Goal: Task Accomplishment & Management: Complete application form

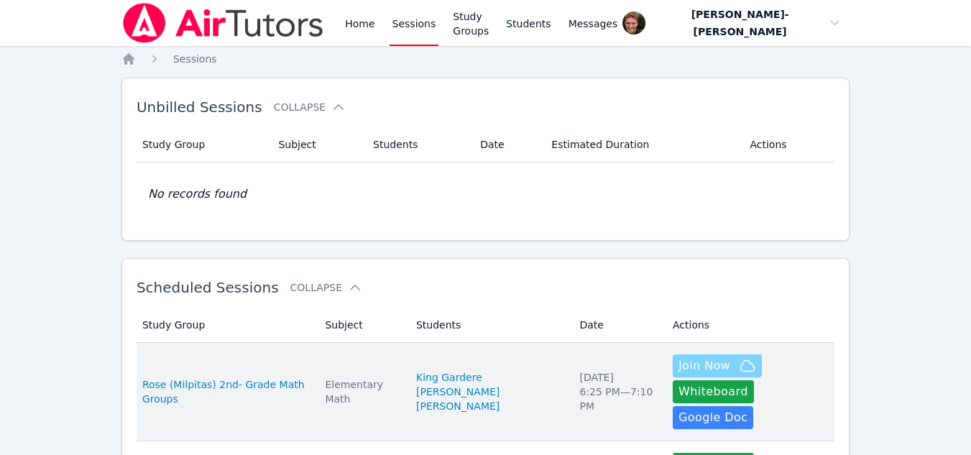
click at [679, 364] on span "Join Now" at bounding box center [705, 365] width 52 height 17
click at [397, 377] on div "Elementary Math" at bounding box center [362, 391] width 74 height 29
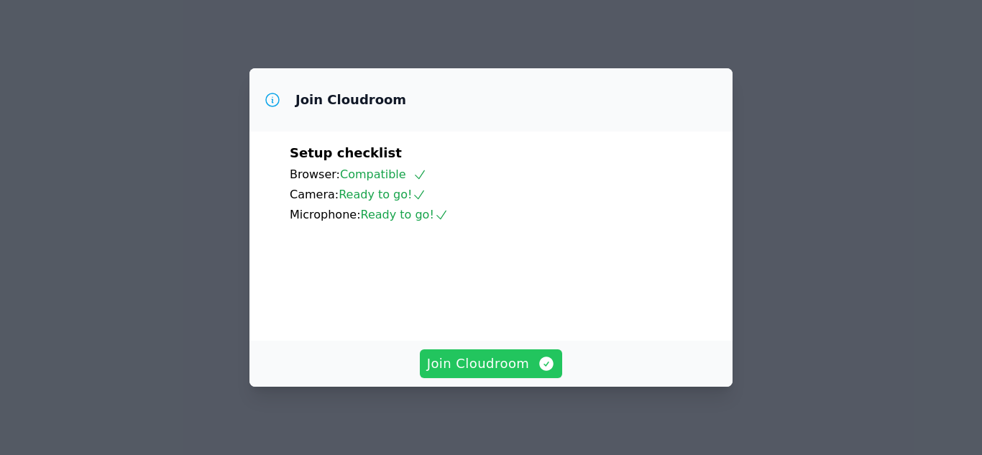
click at [515, 357] on span "Join Cloudroom" at bounding box center [491, 364] width 129 height 20
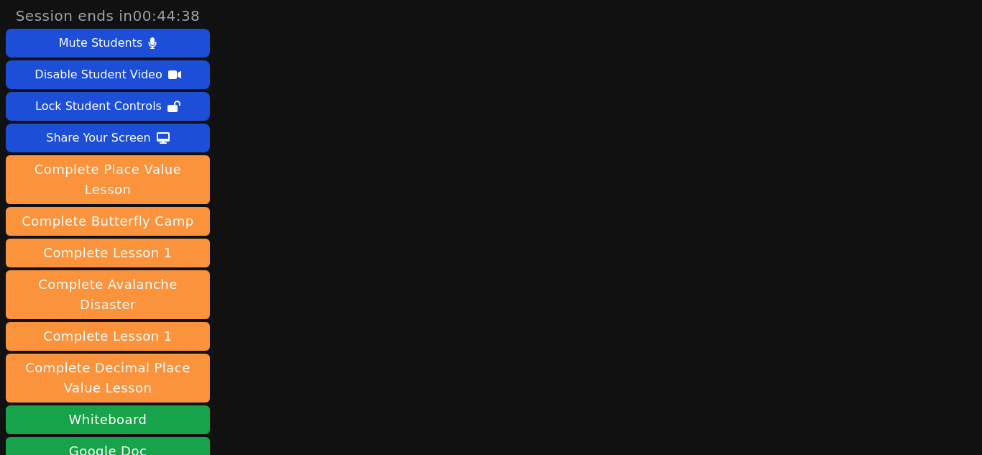
scroll to position [221, 0]
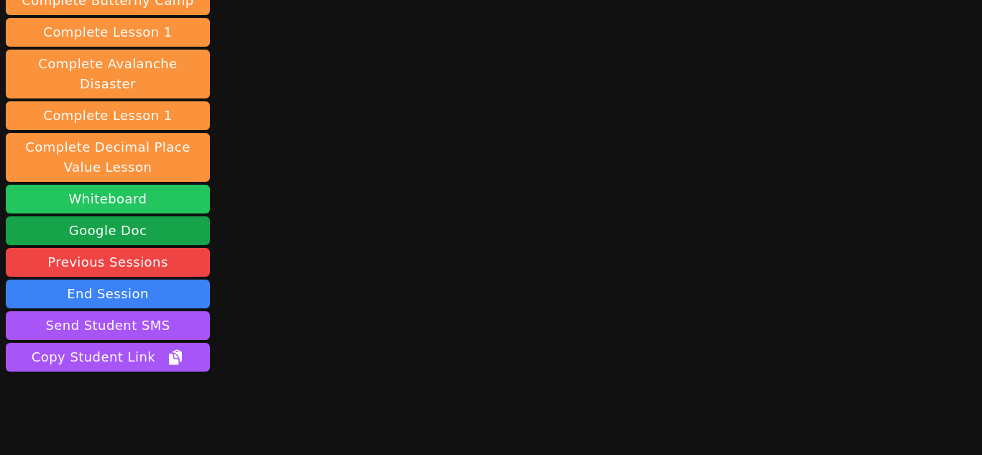
click at [173, 185] on button "Whiteboard" at bounding box center [108, 199] width 204 height 29
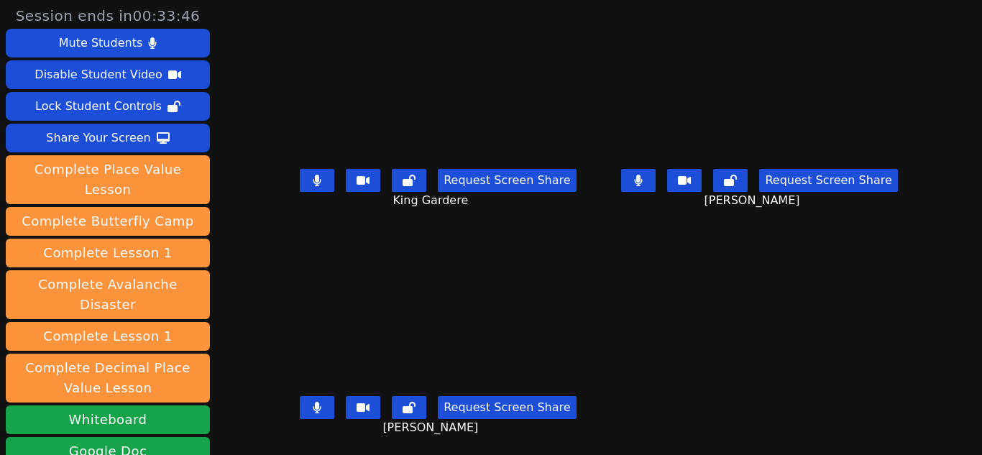
click at [321, 175] on button at bounding box center [317, 180] width 35 height 23
click at [630, 183] on button at bounding box center [638, 180] width 35 height 23
click at [304, 184] on button at bounding box center [317, 180] width 35 height 23
click at [311, 175] on button at bounding box center [317, 180] width 35 height 23
click at [312, 413] on button at bounding box center [317, 407] width 35 height 23
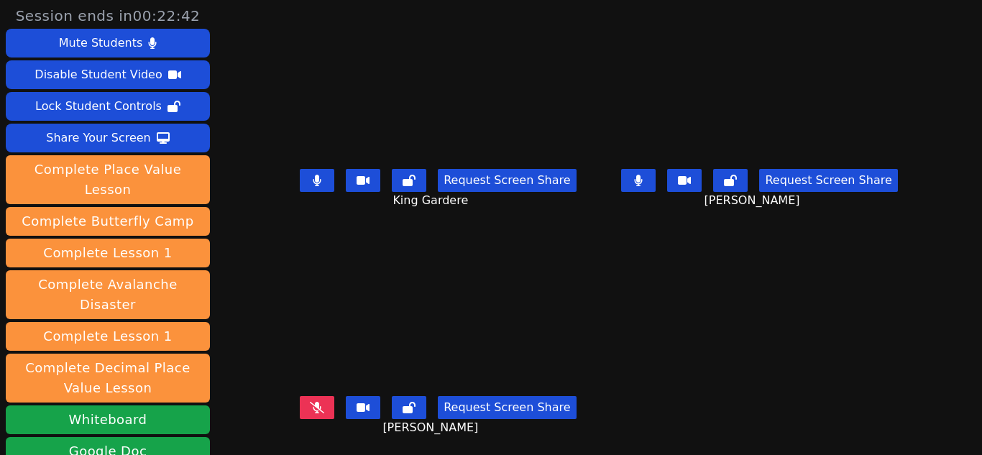
click at [313, 403] on icon at bounding box center [317, 408] width 14 height 12
click at [634, 184] on icon at bounding box center [638, 181] width 9 height 12
click at [637, 175] on icon at bounding box center [638, 181] width 9 height 12
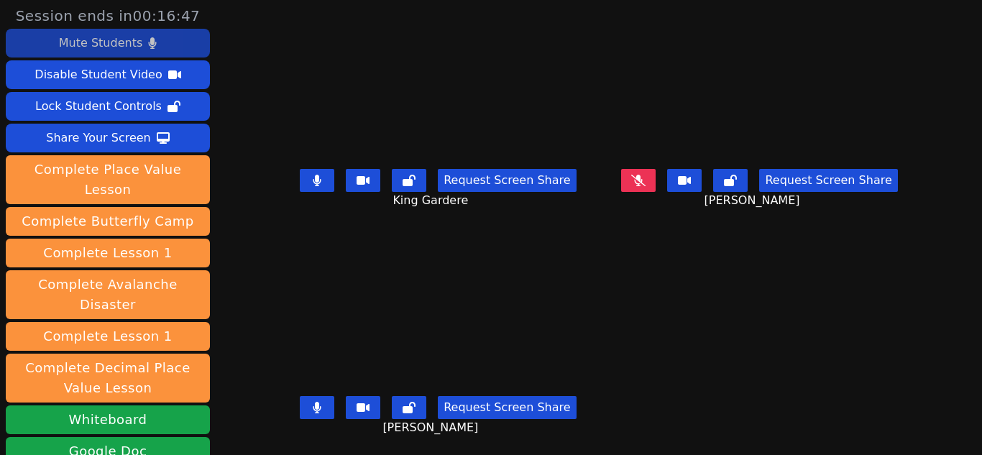
click at [152, 38] on icon at bounding box center [152, 43] width 9 height 12
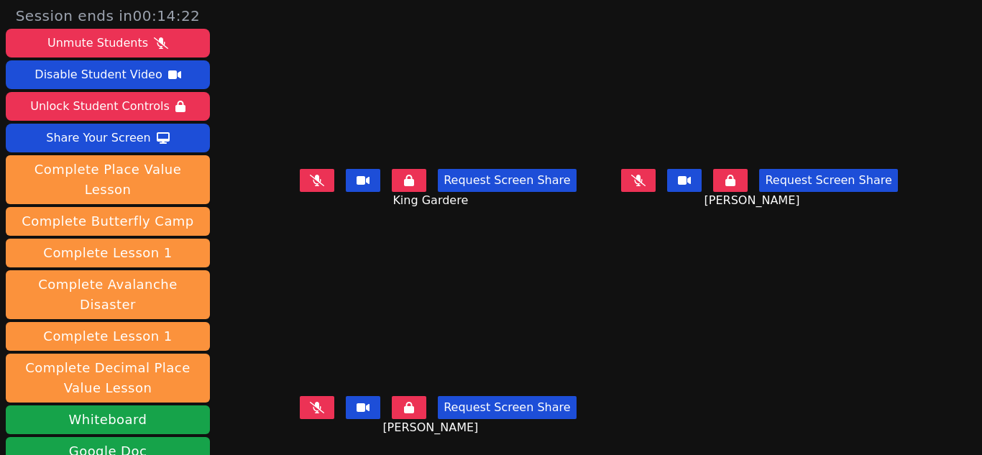
click at [316, 409] on icon at bounding box center [317, 408] width 14 height 12
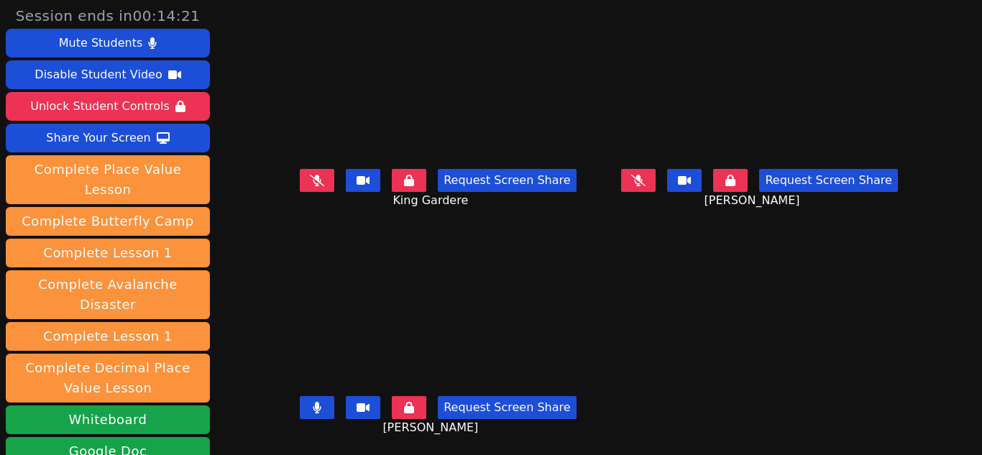
click at [410, 181] on icon at bounding box center [409, 181] width 10 height 12
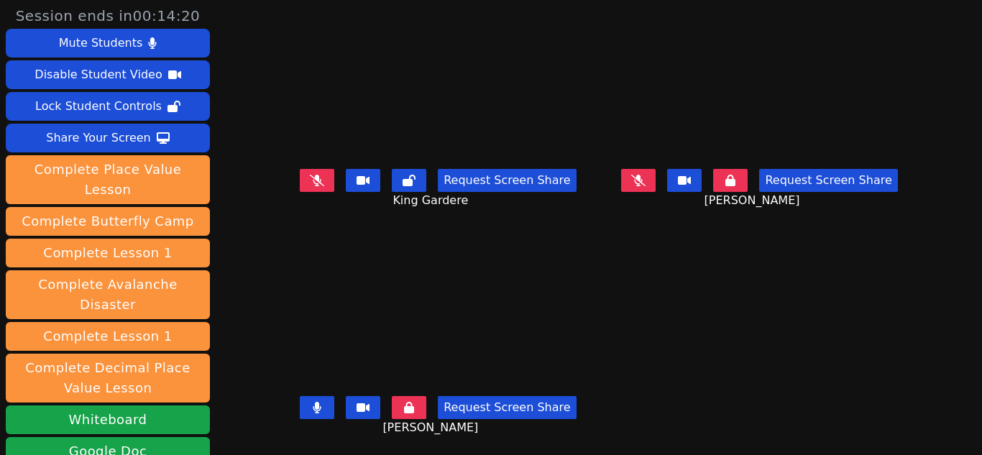
click at [411, 408] on icon at bounding box center [409, 408] width 10 height 12
click at [725, 184] on icon at bounding box center [730, 181] width 10 height 12
click at [311, 403] on button at bounding box center [317, 407] width 35 height 23
click at [322, 185] on icon at bounding box center [317, 181] width 14 height 12
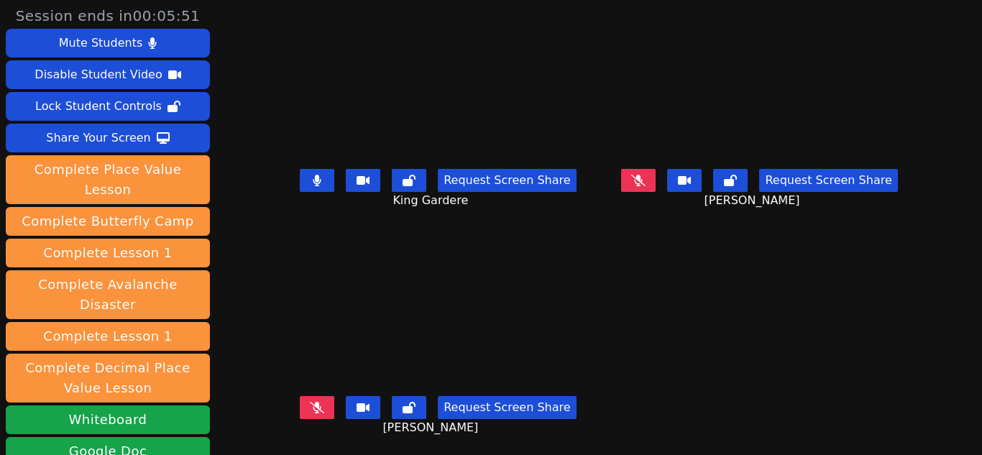
click at [316, 179] on icon at bounding box center [317, 181] width 8 height 12
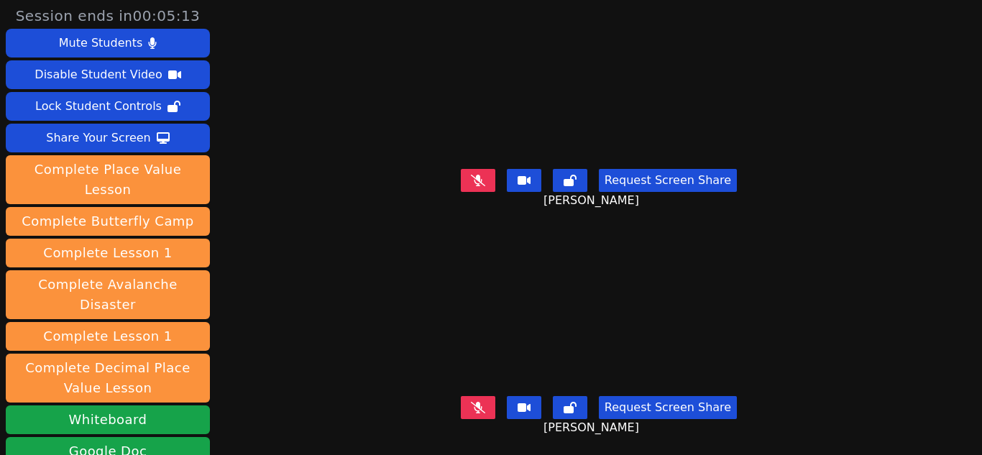
click at [467, 399] on button at bounding box center [478, 407] width 35 height 23
click at [478, 402] on icon at bounding box center [478, 408] width 14 height 12
click at [471, 176] on icon at bounding box center [478, 181] width 14 height 12
click at [474, 402] on icon at bounding box center [478, 408] width 8 height 12
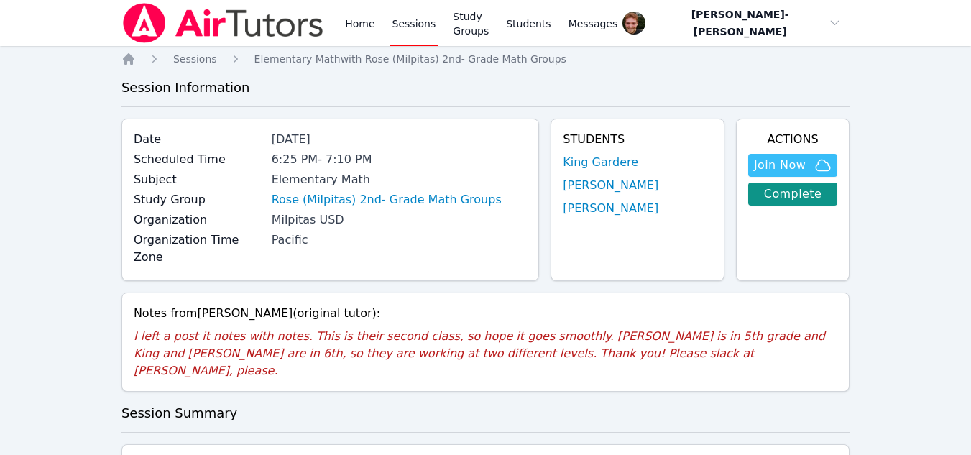
click at [407, 24] on link "Sessions" at bounding box center [415, 23] width 50 height 46
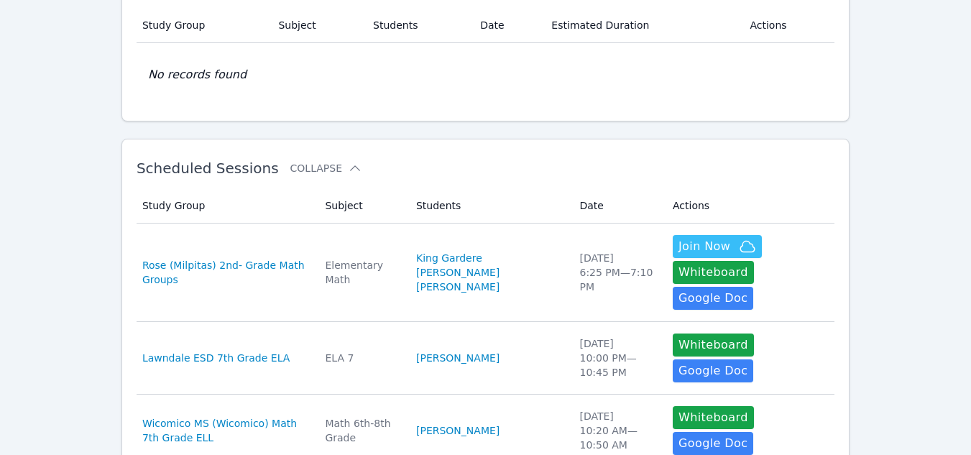
scroll to position [121, 0]
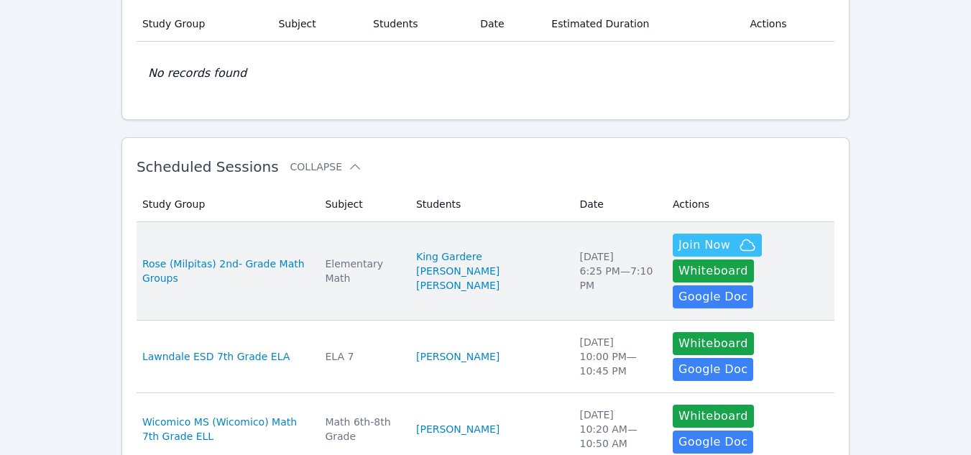
click at [597, 283] on td "Date [DATE] 6:25 PM — 7:10 PM" at bounding box center [617, 271] width 93 height 98
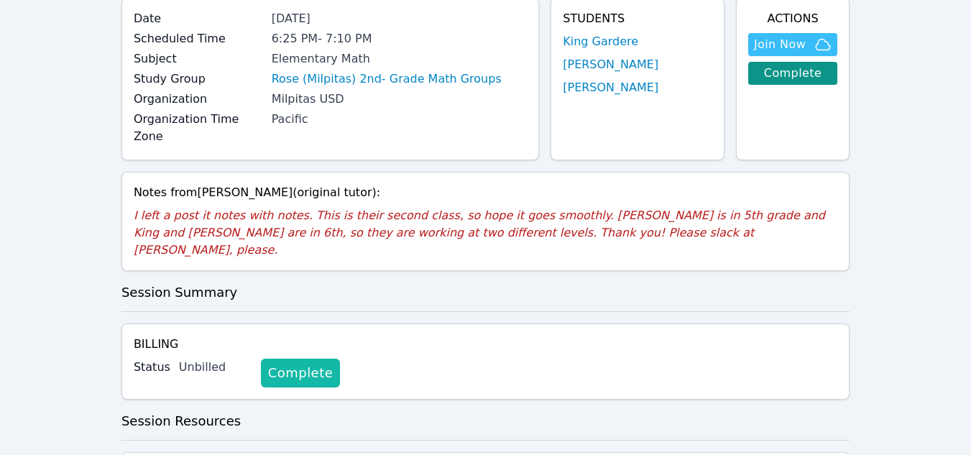
click at [272, 359] on link "Complete" at bounding box center [300, 373] width 79 height 29
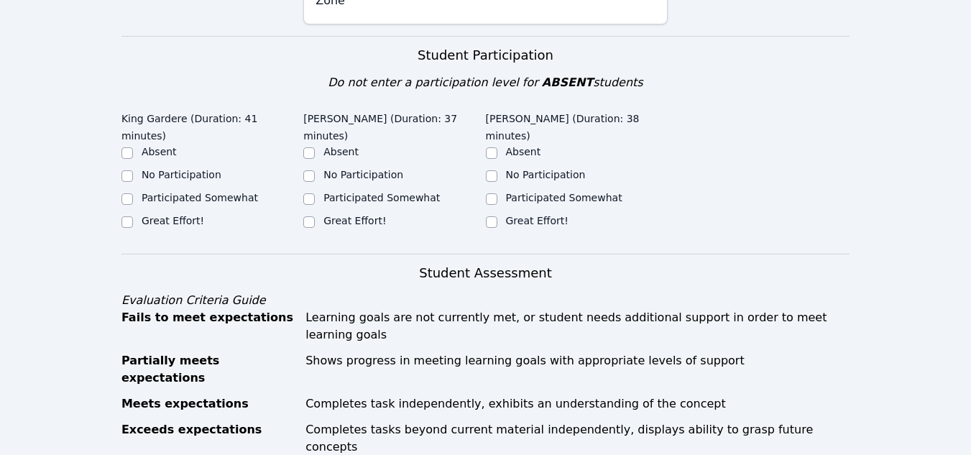
scroll to position [306, 0]
click at [308, 216] on input "Great Effort!" at bounding box center [309, 222] width 12 height 12
checkbox input "true"
click at [151, 214] on label "Great Effort!" at bounding box center [173, 220] width 63 height 12
click at [133, 216] on input "Great Effort!" at bounding box center [127, 222] width 12 height 12
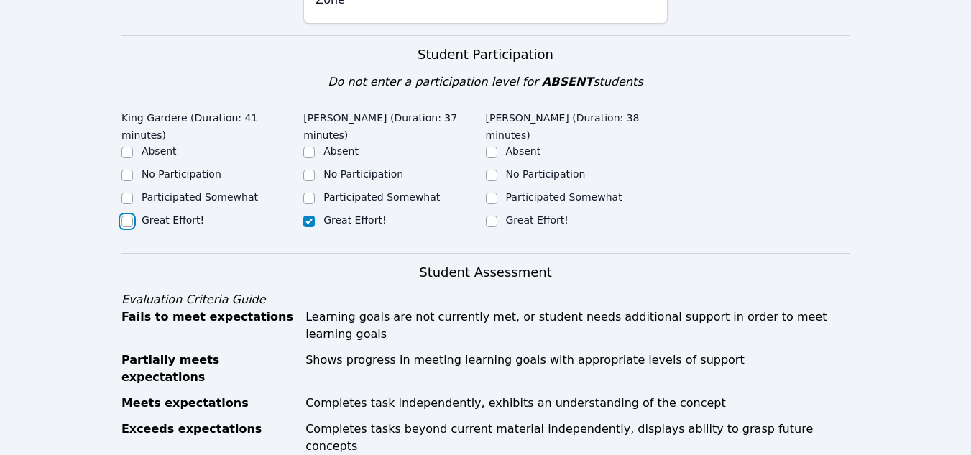
checkbox input "true"
click at [496, 193] on input "Participated Somewhat" at bounding box center [492, 199] width 12 height 12
checkbox input "true"
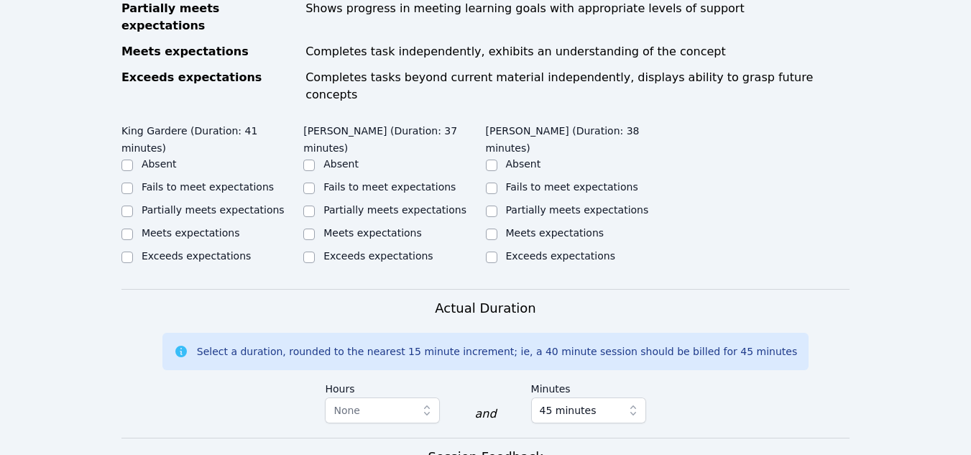
scroll to position [659, 0]
click at [127, 228] on input "Meets expectations" at bounding box center [127, 234] width 12 height 12
checkbox input "true"
click at [307, 228] on input "Meets expectations" at bounding box center [309, 234] width 12 height 12
checkbox input "true"
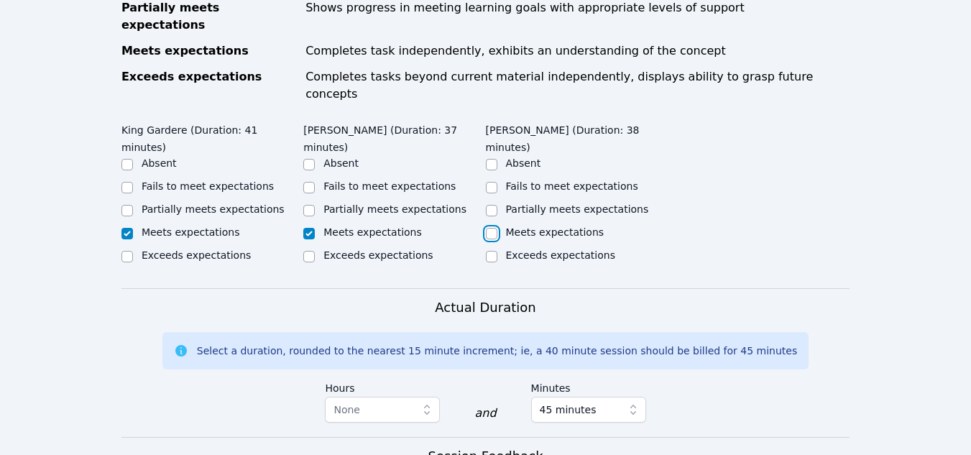
click at [495, 228] on input "Meets expectations" at bounding box center [492, 234] width 12 height 12
checkbox input "true"
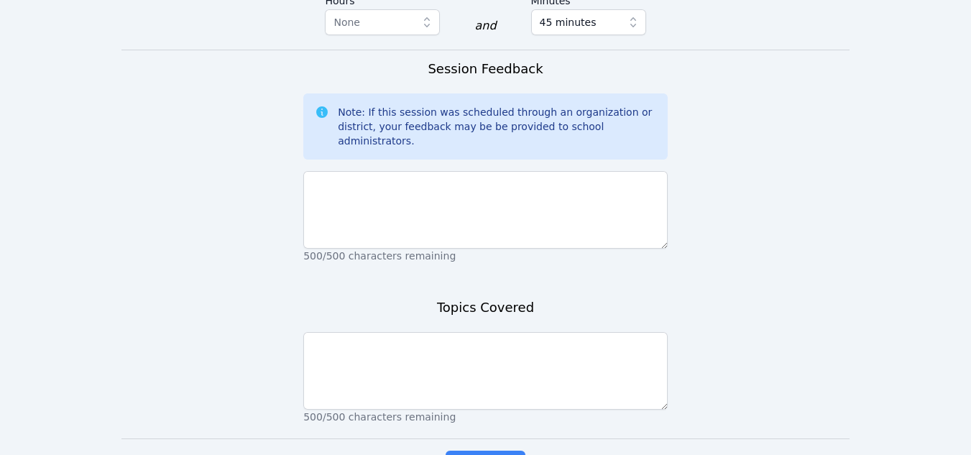
scroll to position [1056, 0]
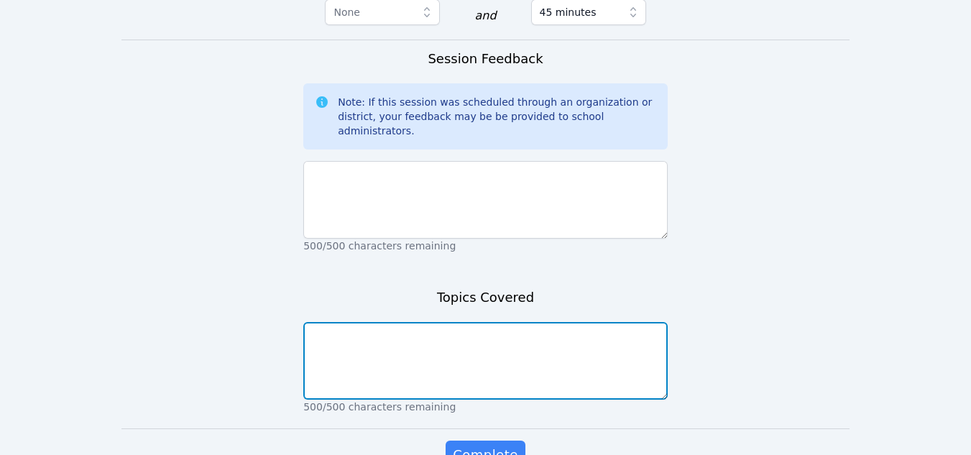
click at [382, 322] on textarea at bounding box center [485, 361] width 364 height 78
type textarea "Rounding numbers and writing decimals in word form."
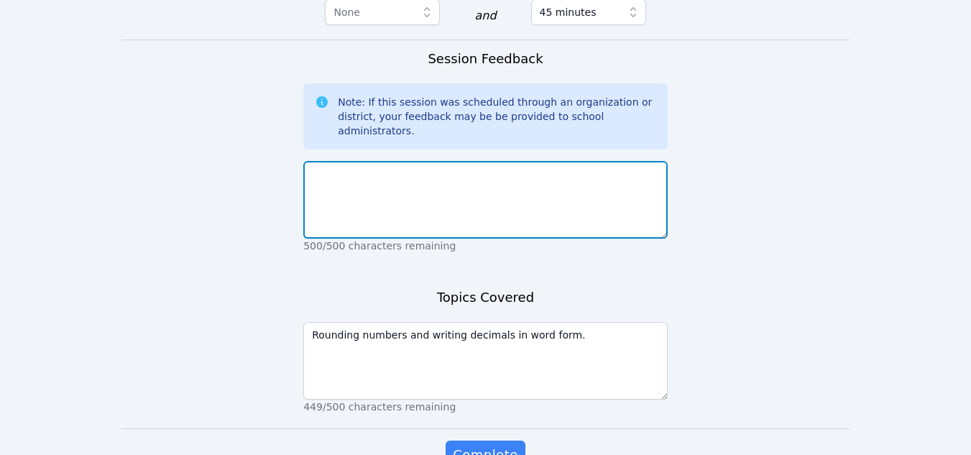
click at [370, 161] on textarea at bounding box center [485, 200] width 364 height 78
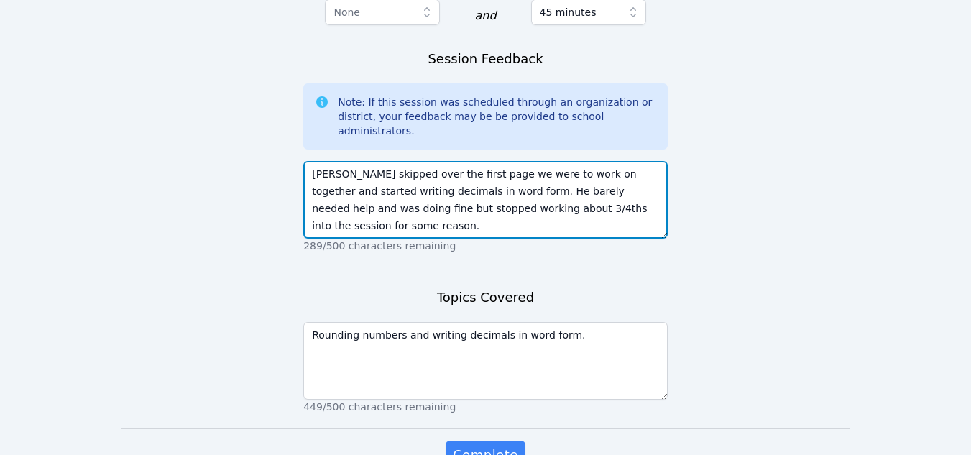
click at [312, 161] on textarea "[PERSON_NAME] skipped over the first page we were to work on together and start…" at bounding box center [485, 200] width 364 height 78
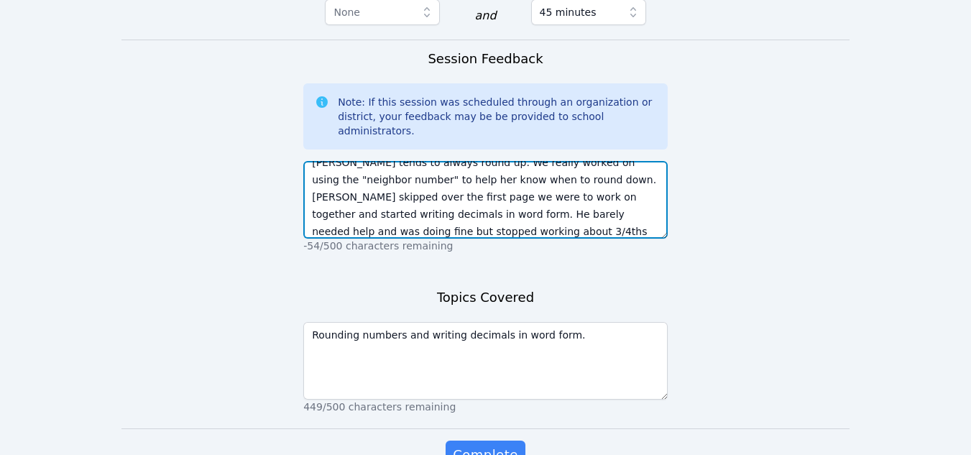
scroll to position [86, 0]
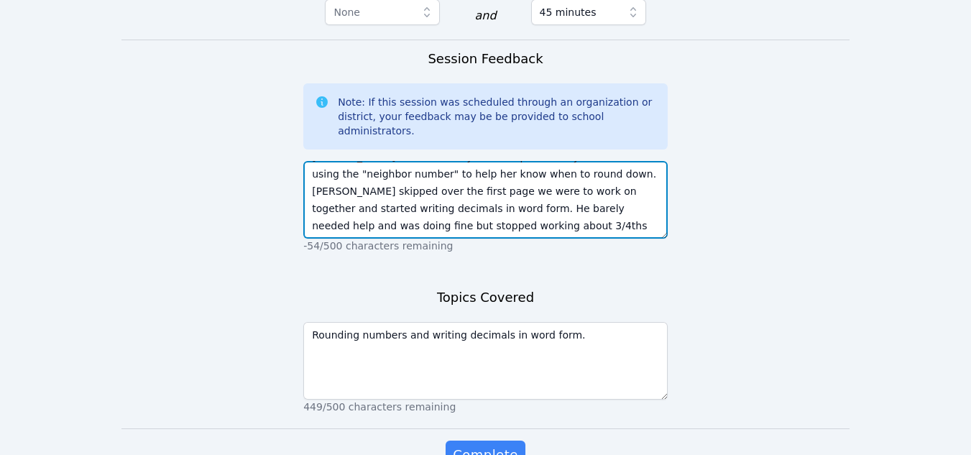
click at [589, 161] on textarea "King did very well with writing numbers using various place values and he could…" at bounding box center [485, 200] width 364 height 78
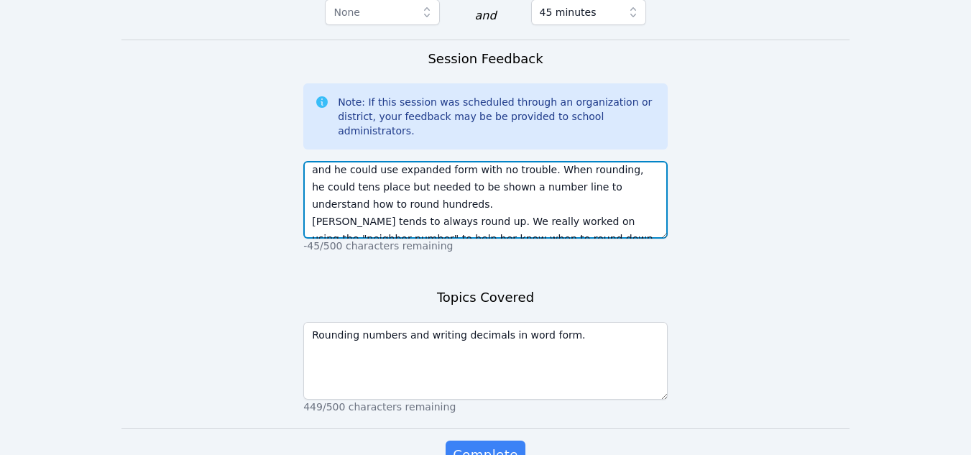
scroll to position [0, 0]
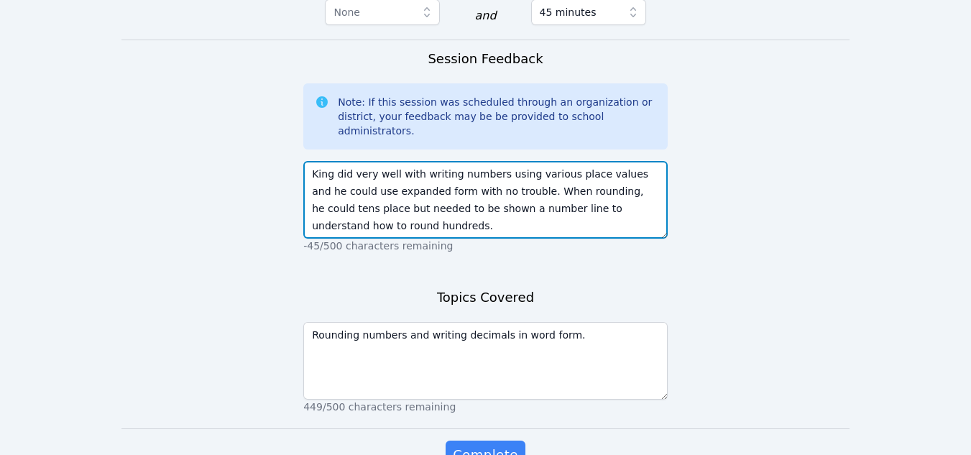
click at [374, 161] on textarea "King did very well with writing numbers using various place values and he could…" at bounding box center [485, 200] width 364 height 78
click at [647, 161] on textarea "King did well with writing numbers using various place values and he could use …" at bounding box center [485, 200] width 364 height 78
click at [623, 161] on textarea "King did well with writing numbers using various place values and use expanded …" at bounding box center [485, 200] width 364 height 78
click at [452, 161] on textarea "King did well with writing numbers using various place values and using expande…" at bounding box center [485, 200] width 364 height 78
click at [497, 161] on textarea "King did well with writing numbers using various place values and using expande…" at bounding box center [485, 200] width 364 height 78
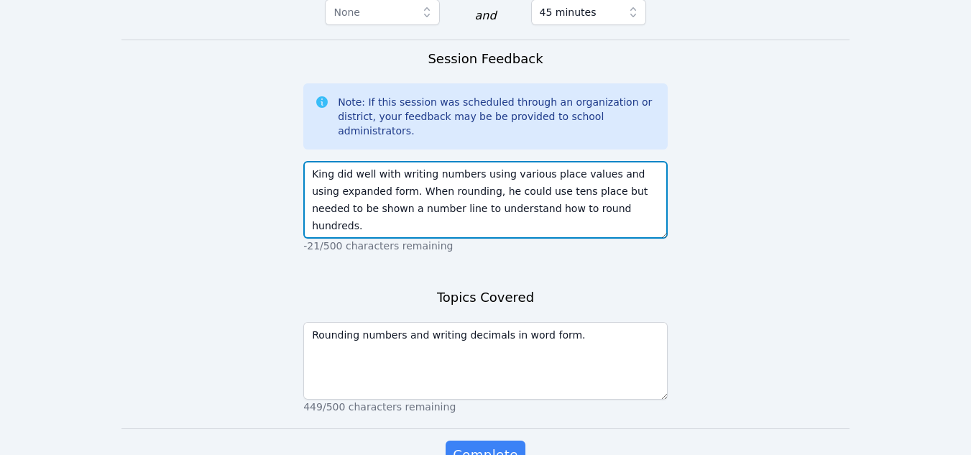
click at [646, 161] on textarea "King did well with writing numbers using various place values and using expande…" at bounding box center [485, 200] width 364 height 78
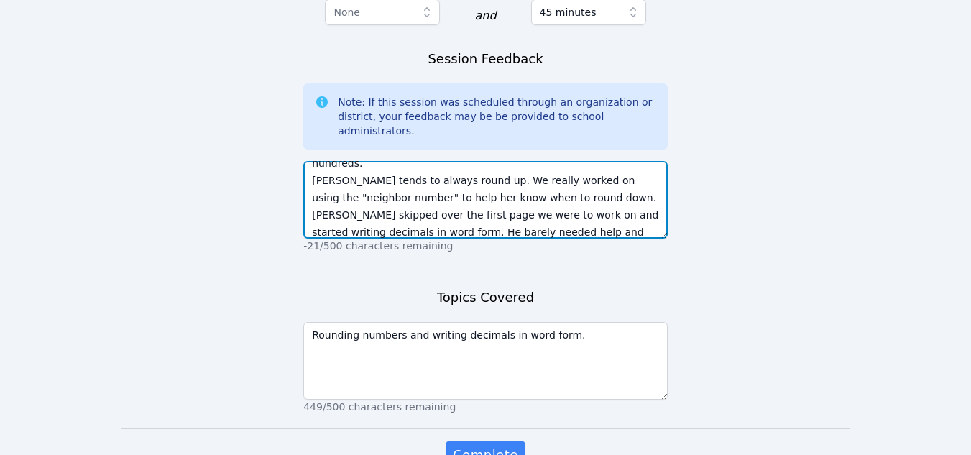
scroll to position [69, 0]
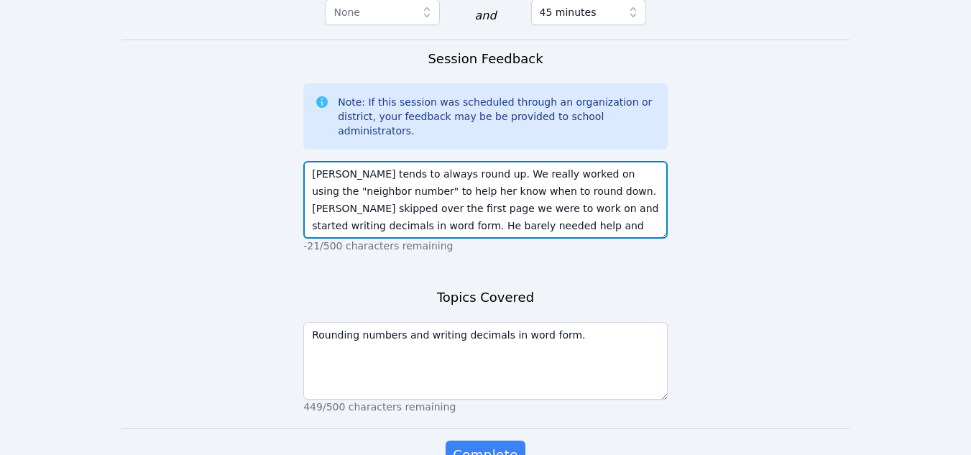
click at [399, 161] on textarea "King did well with writing numbers using various place values and using expande…" at bounding box center [485, 200] width 364 height 78
click at [510, 161] on textarea "King did well with writing numbers using various place values and using expande…" at bounding box center [485, 200] width 364 height 78
click at [517, 161] on textarea "King did well with writing numbers using various place values and using expande…" at bounding box center [485, 200] width 364 height 78
click at [559, 161] on textarea "King did well with writing numbers using various place values and using expande…" at bounding box center [485, 200] width 364 height 78
click at [517, 161] on textarea "King did well with writing numbers using various place values and using expande…" at bounding box center [485, 200] width 364 height 78
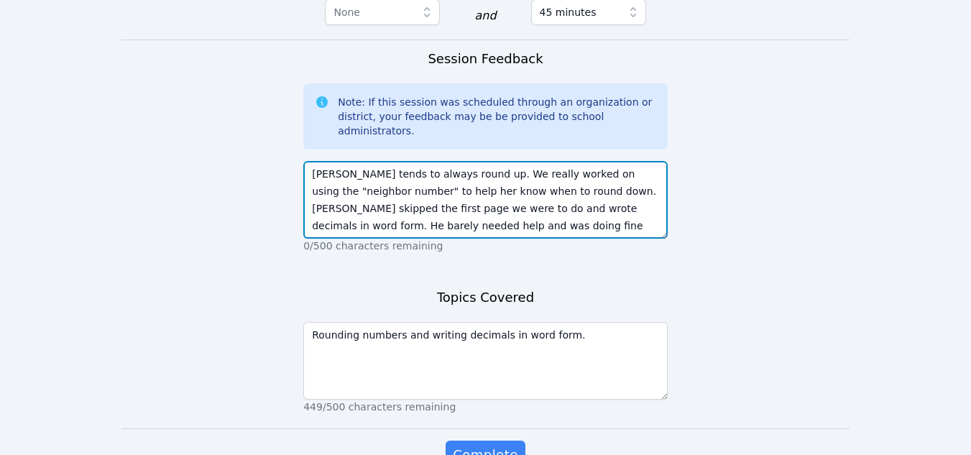
scroll to position [0, 0]
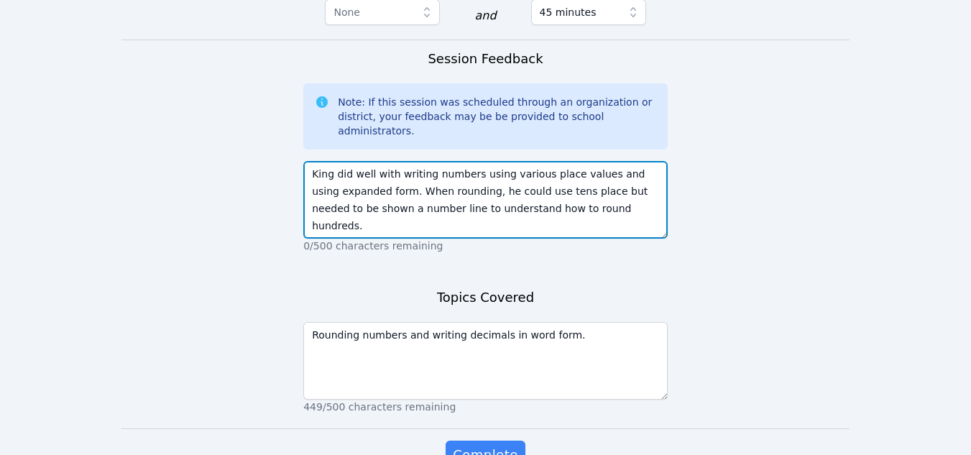
drag, startPoint x: 522, startPoint y: 141, endPoint x: 265, endPoint y: 59, distance: 269.4
type textarea "King did well with writing numbers using various place values and using expande…"
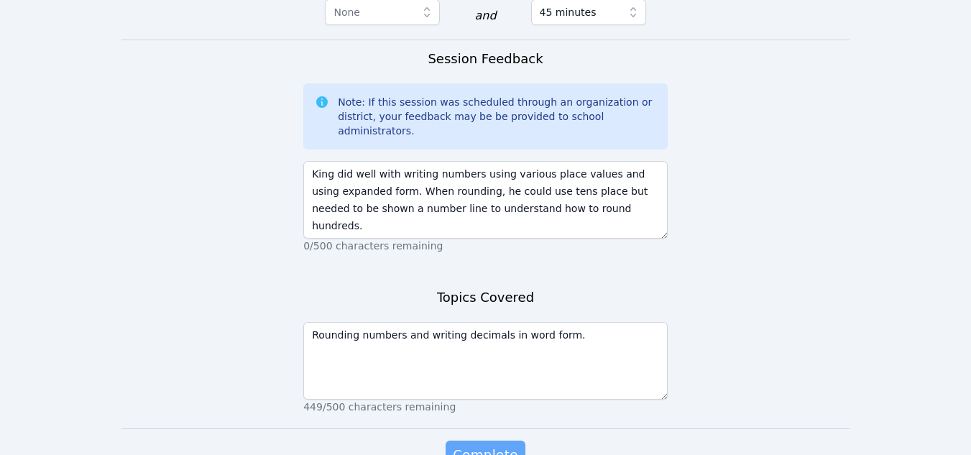
click at [484, 445] on span "Complete" at bounding box center [485, 455] width 65 height 20
